Goal: Transaction & Acquisition: Download file/media

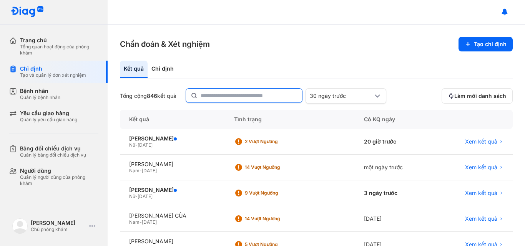
click at [218, 95] on input "text" at bounding box center [249, 96] width 97 height 14
click at [158, 138] on div "[PERSON_NAME]" at bounding box center [172, 138] width 86 height 7
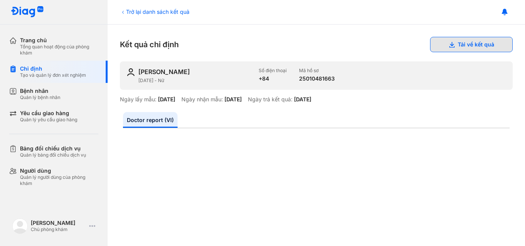
click at [476, 43] on button "Tải về kết quả" at bounding box center [471, 44] width 83 height 15
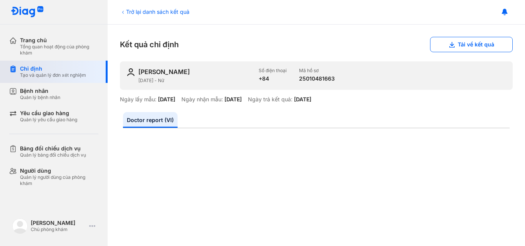
click at [56, 72] on div "Tạo và quản lý đơn xét nghiệm" at bounding box center [53, 75] width 66 height 6
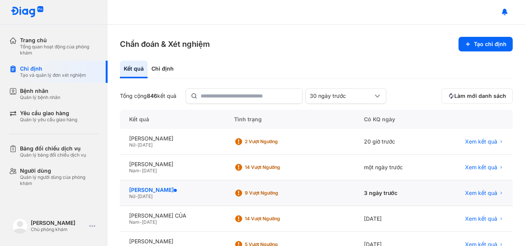
click at [162, 192] on div "[PERSON_NAME]" at bounding box center [172, 190] width 86 height 7
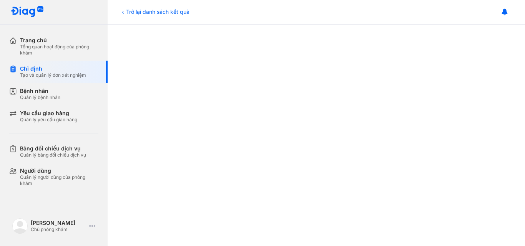
scroll to position [374, 0]
